Goal: Task Accomplishment & Management: Use online tool/utility

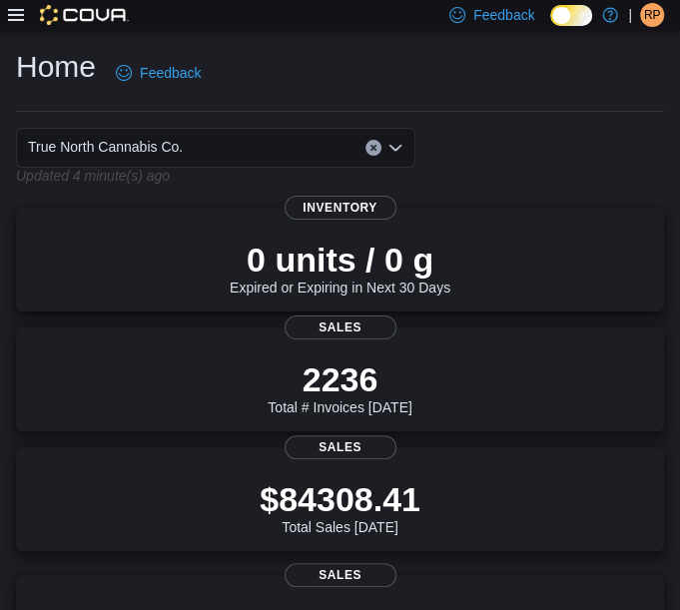
click at [15, 17] on icon at bounding box center [16, 15] width 16 height 16
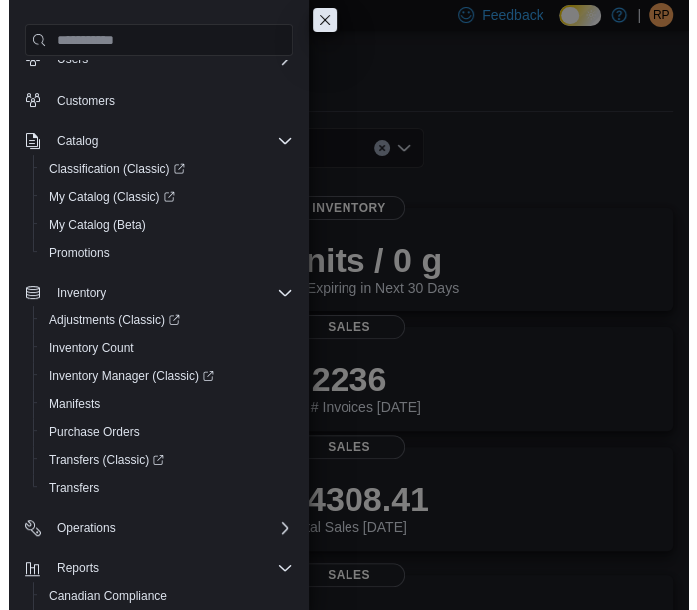
scroll to position [191, 0]
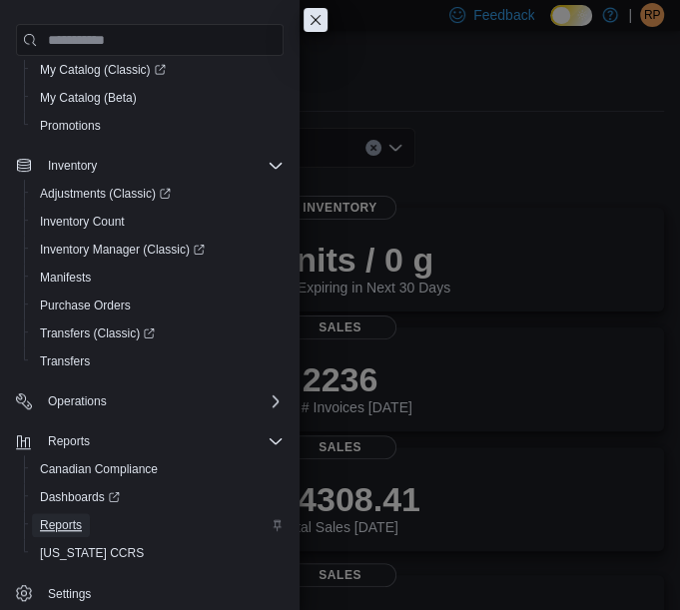
click at [59, 517] on span "Reports" at bounding box center [61, 525] width 42 height 16
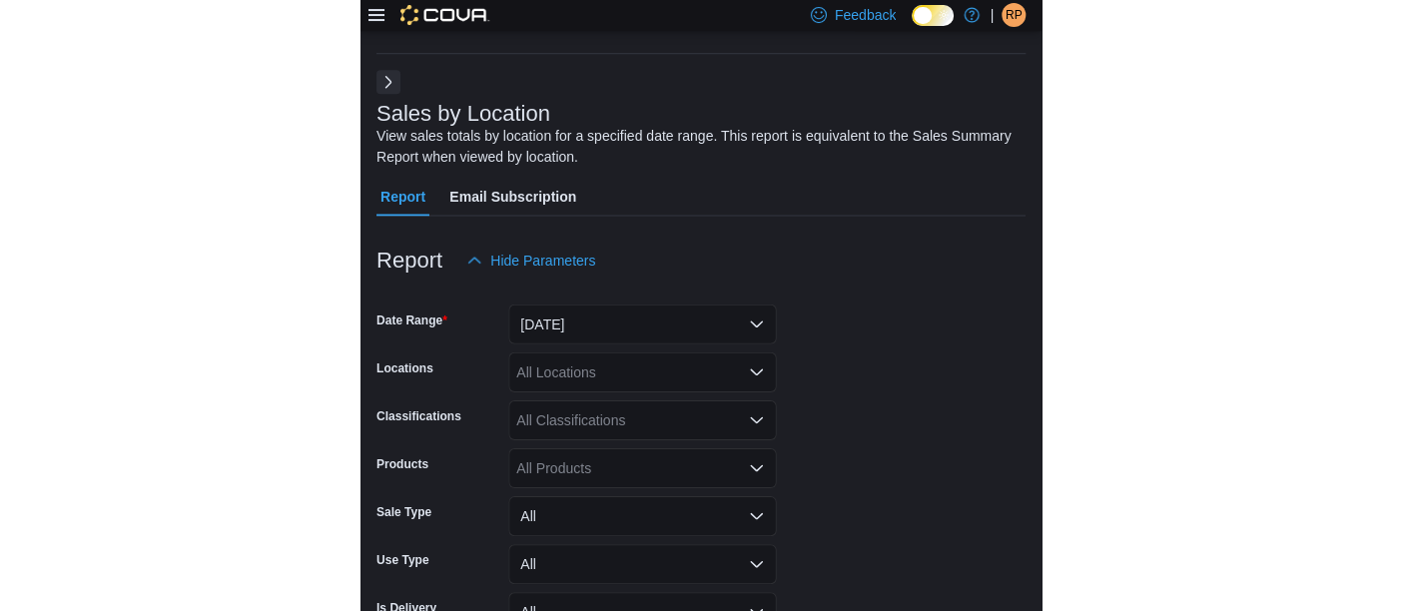
scroll to position [66, 0]
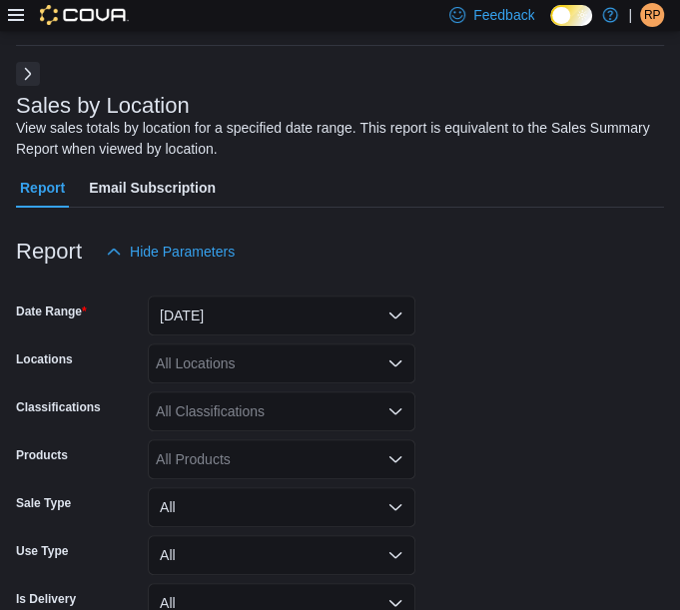
click at [20, 26] on div at bounding box center [68, 15] width 121 height 31
click at [28, 75] on button "Next" at bounding box center [28, 73] width 24 height 24
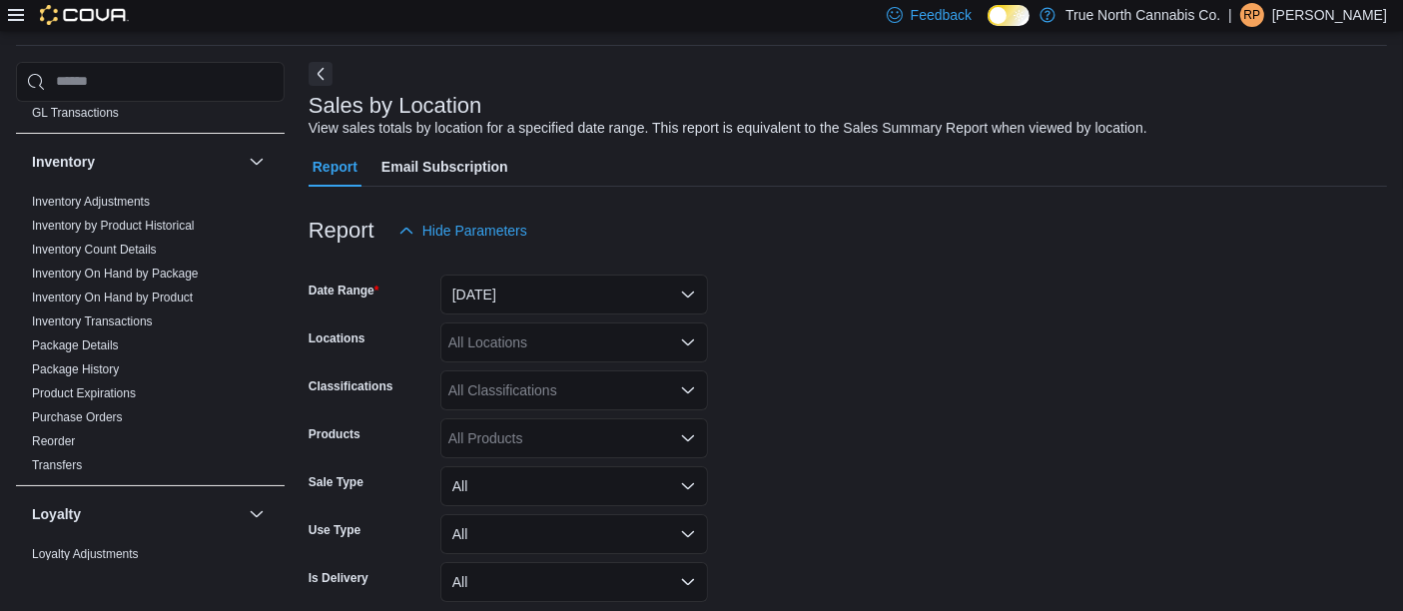
scroll to position [603, 0]
click at [59, 436] on link "Reorder" at bounding box center [53, 442] width 43 height 14
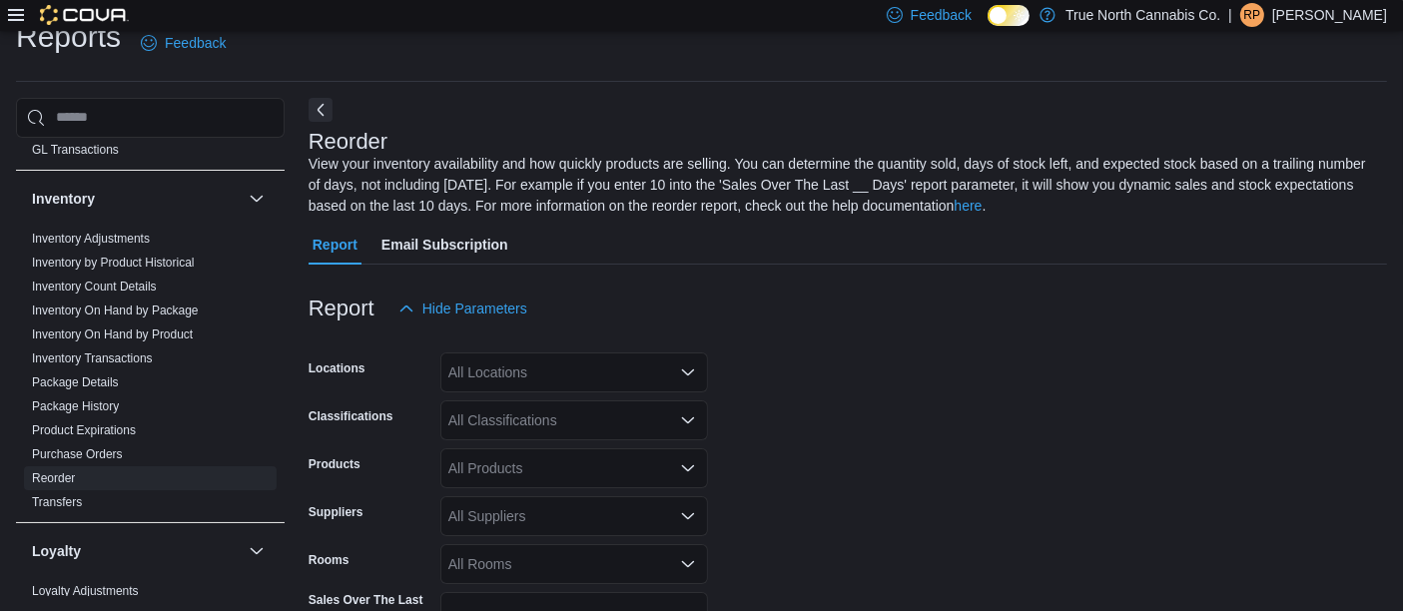
scroll to position [88, 0]
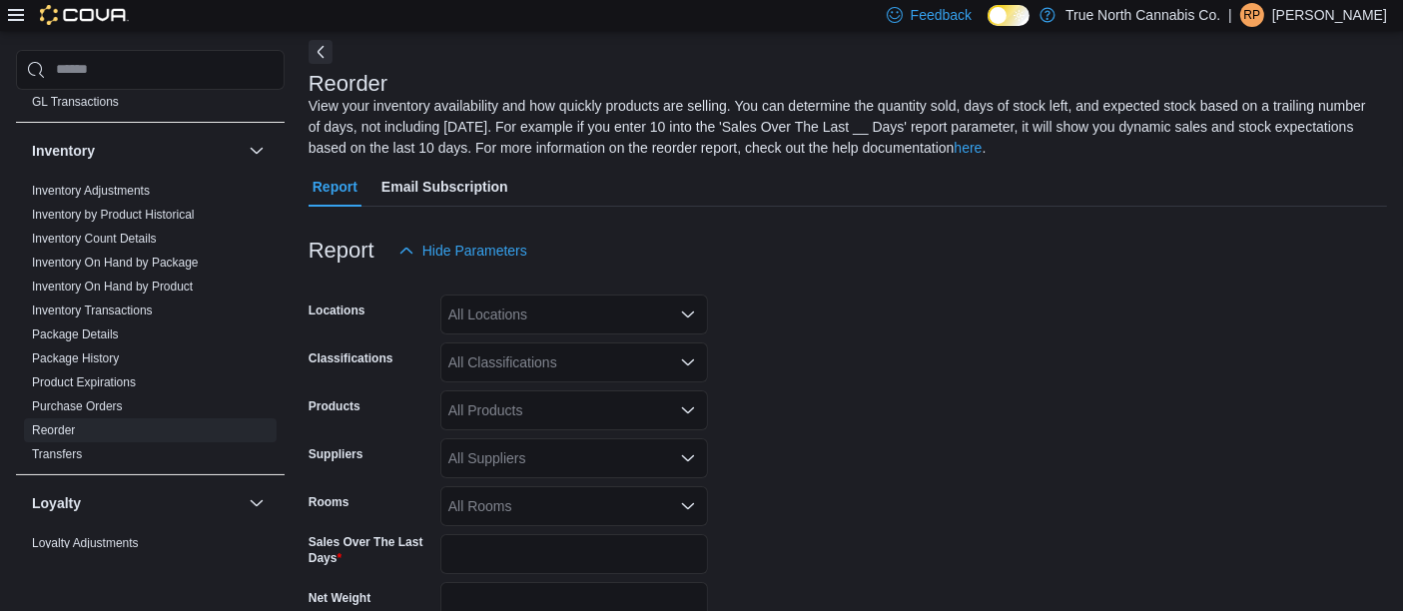
click at [565, 315] on div "All Locations" at bounding box center [574, 315] width 268 height 40
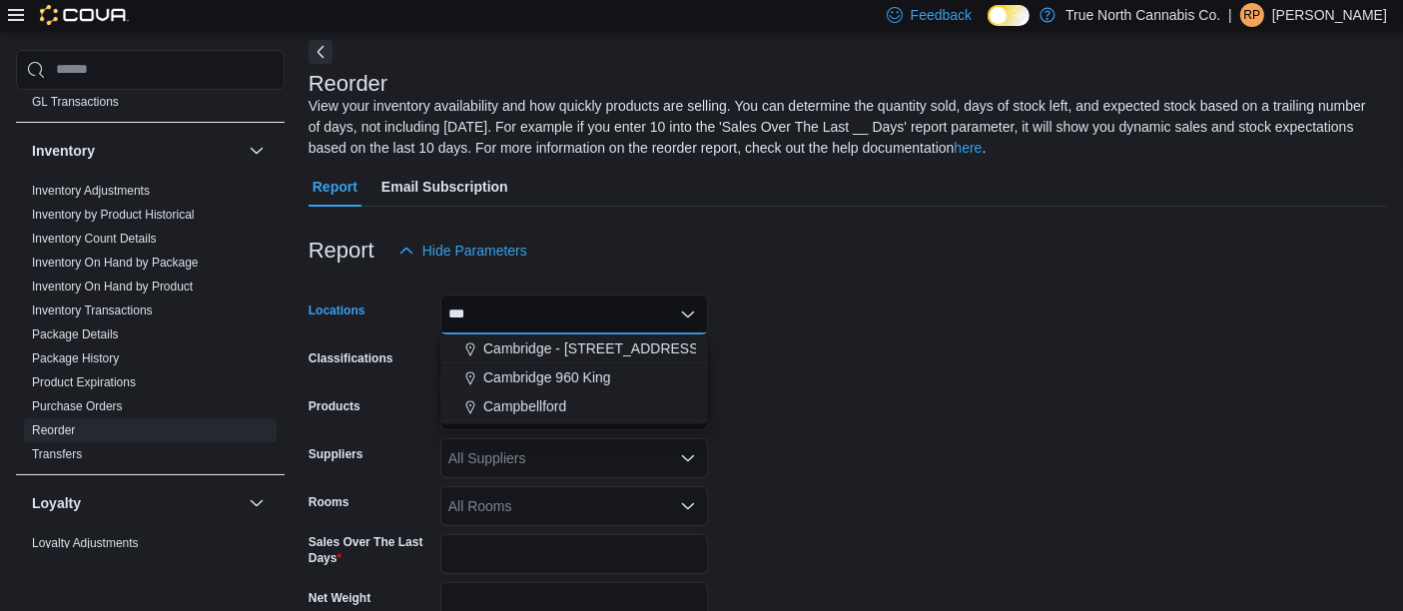
type input "****"
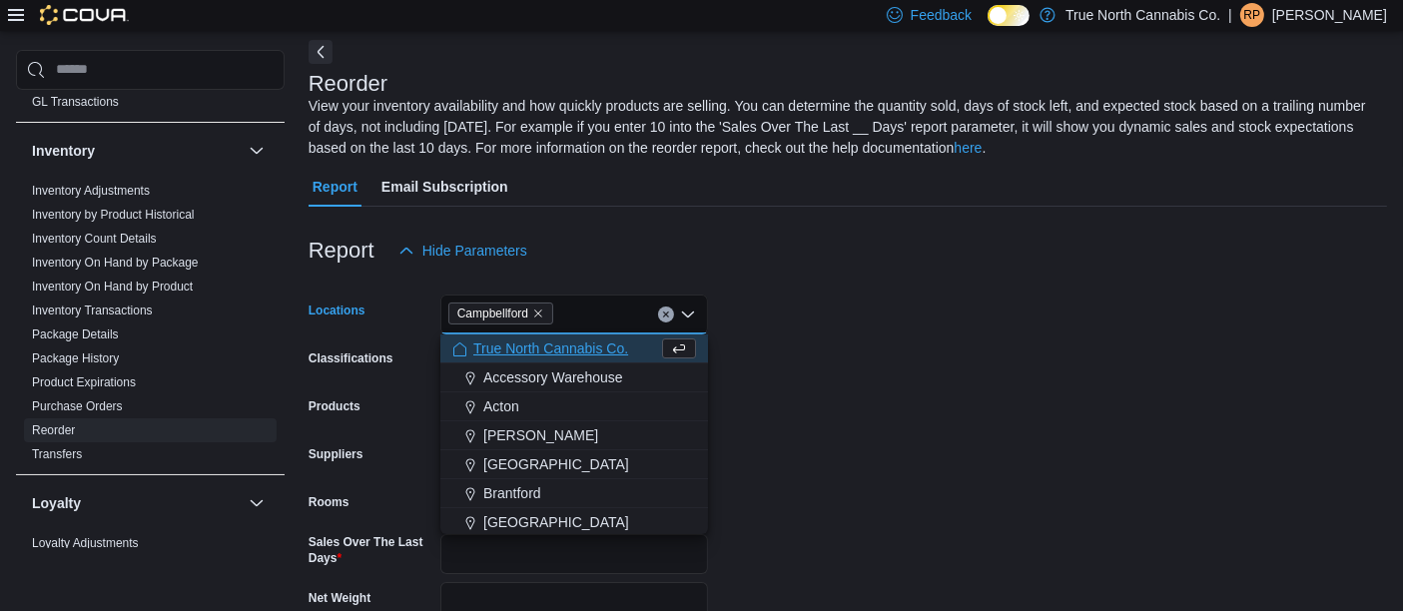
click at [696, 444] on form "Locations [GEOGRAPHIC_DATA] Combo box. Selected. [GEOGRAPHIC_DATA]. Press Backs…" at bounding box center [848, 517] width 1079 height 493
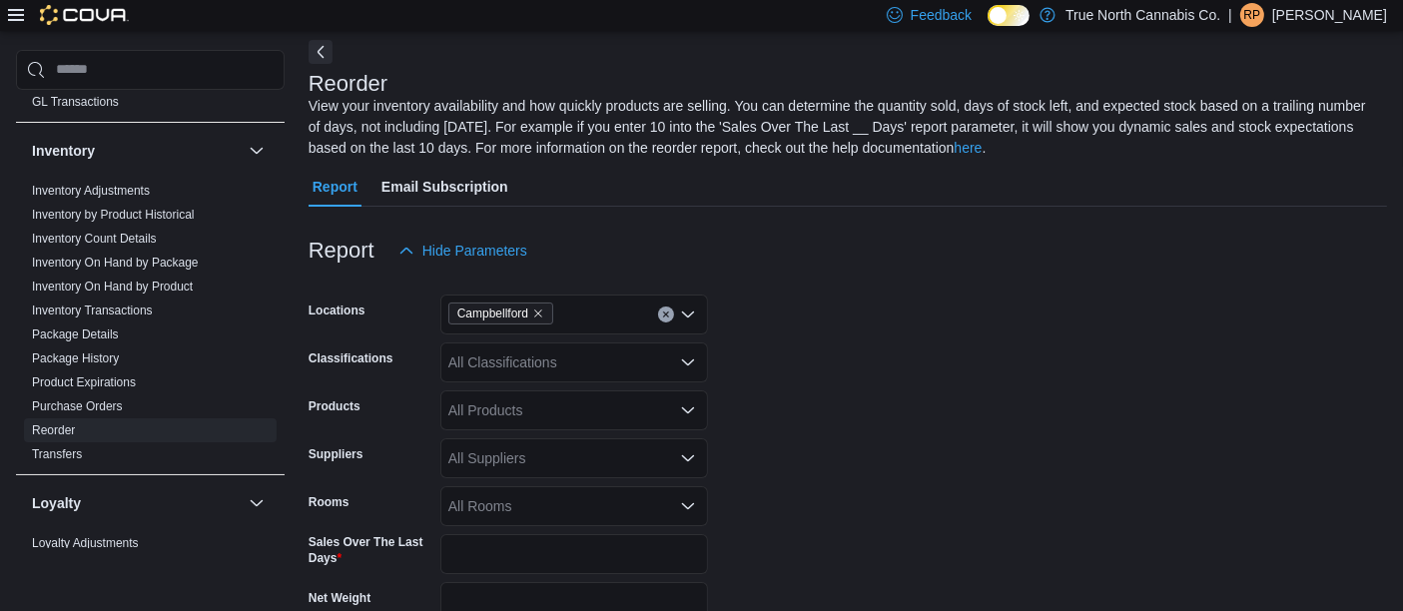
click at [647, 446] on div "All Suppliers" at bounding box center [574, 458] width 268 height 40
type input "***"
click at [602, 422] on span "OCS" at bounding box center [574, 421] width 244 height 20
click at [696, 414] on form "Locations [GEOGRAPHIC_DATA] Classifications All Classifications Products All Pr…" at bounding box center [848, 517] width 1079 height 493
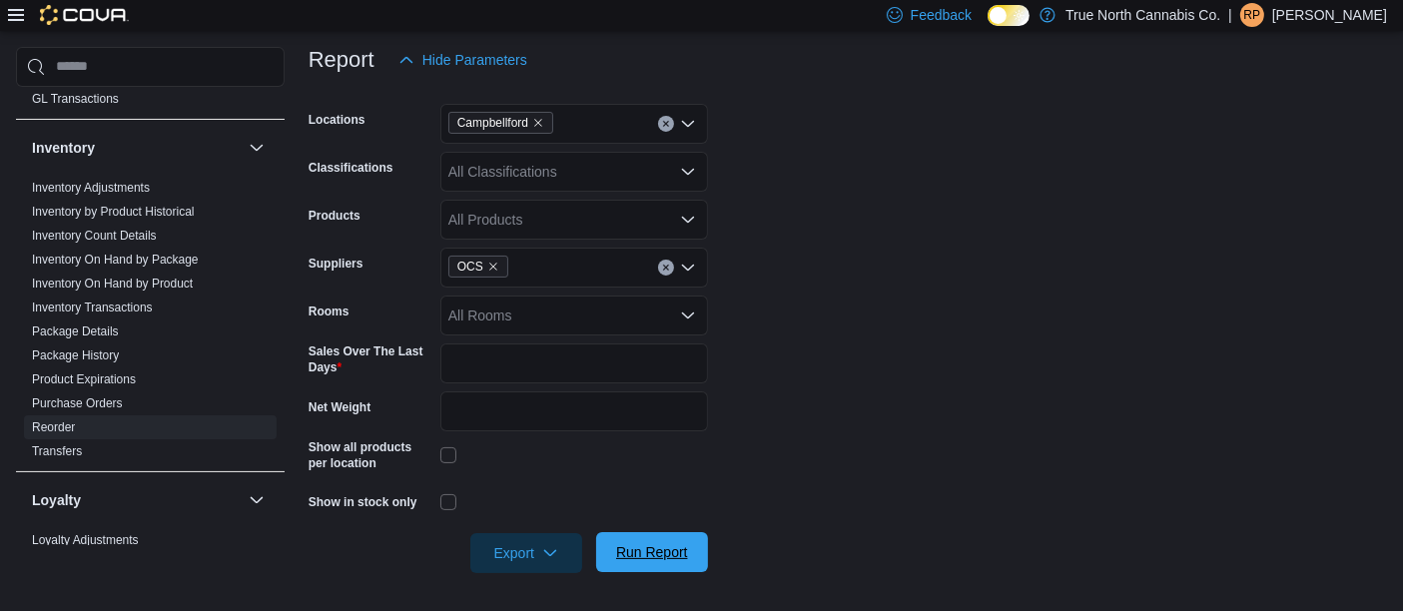
click at [665, 540] on span "Run Report" at bounding box center [652, 552] width 88 height 40
click at [537, 545] on span "Export" at bounding box center [526, 552] width 88 height 40
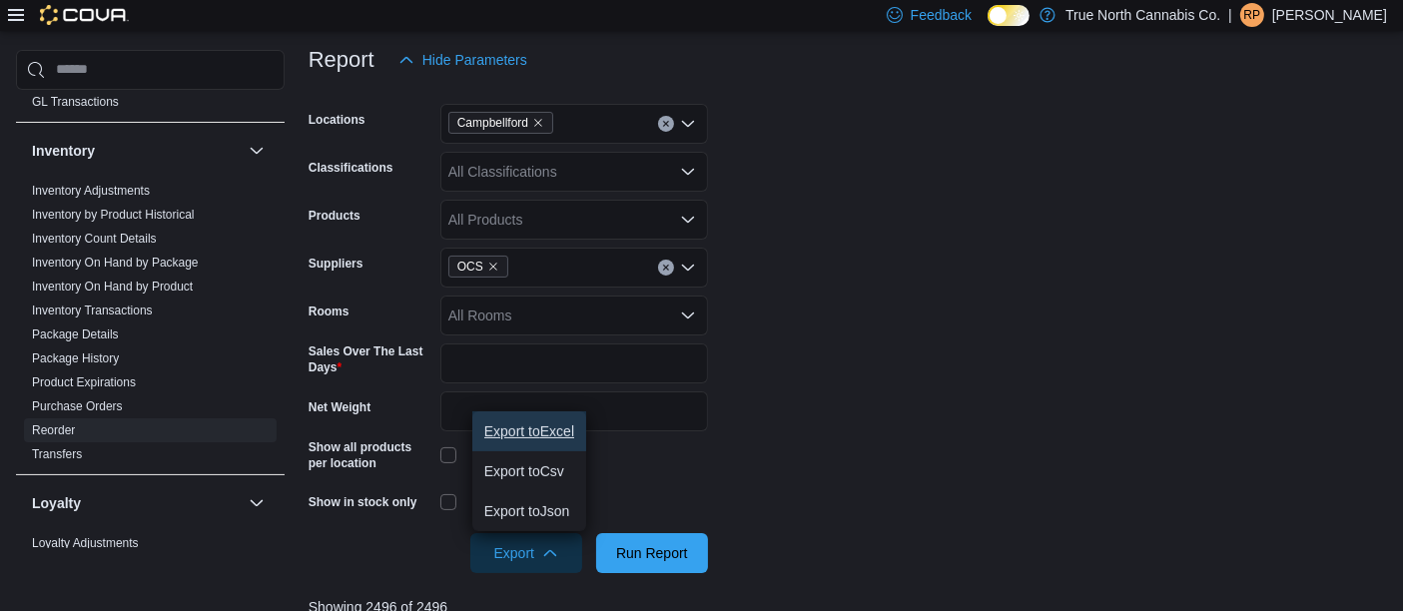
click at [532, 424] on span "Export to Excel" at bounding box center [529, 431] width 90 height 16
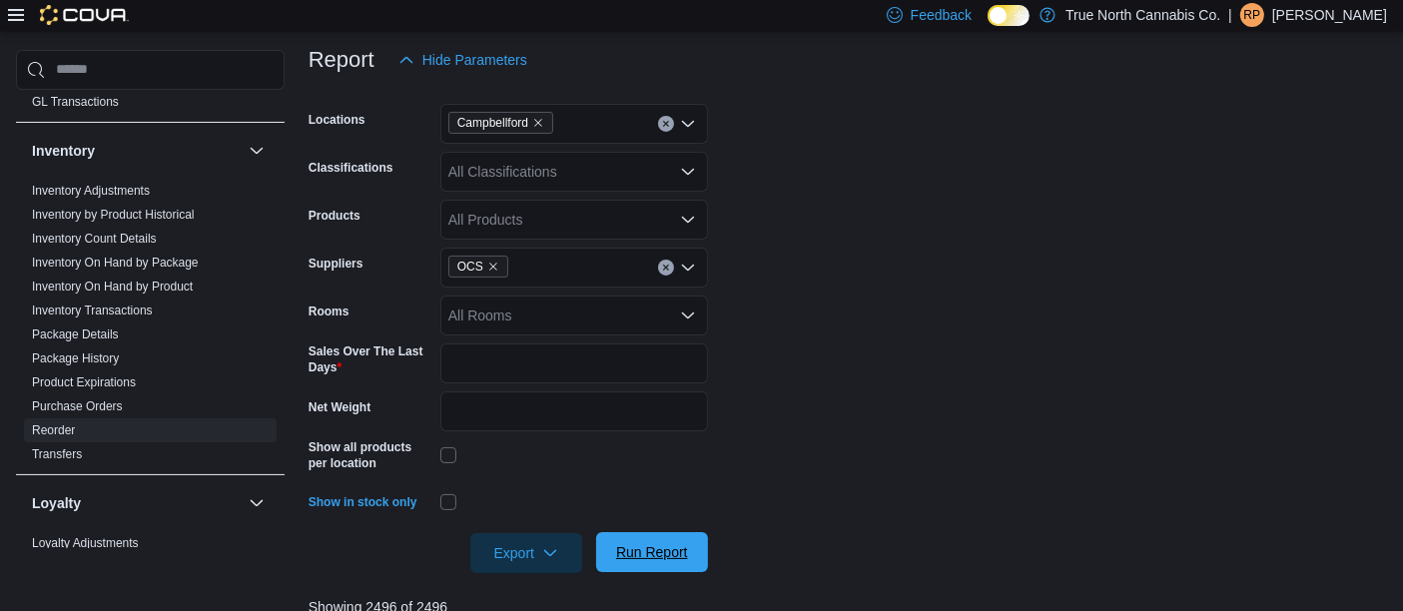
click at [618, 545] on span "Run Report" at bounding box center [652, 552] width 72 height 20
click at [498, 559] on span "Export" at bounding box center [526, 552] width 88 height 40
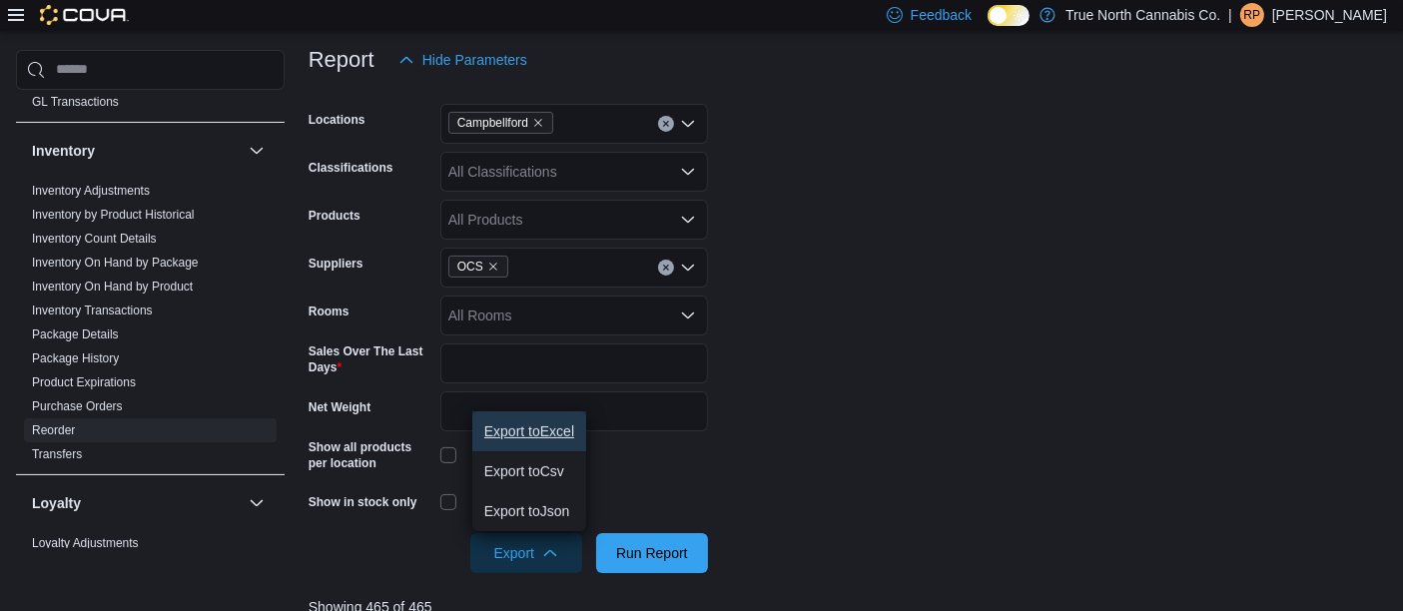
click at [522, 429] on span "Export to Excel" at bounding box center [529, 431] width 90 height 16
